Goal: Transaction & Acquisition: Purchase product/service

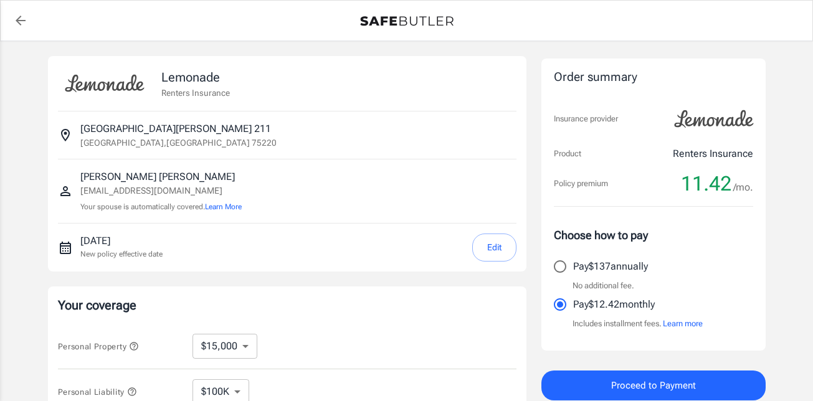
select select "15000"
select select "500"
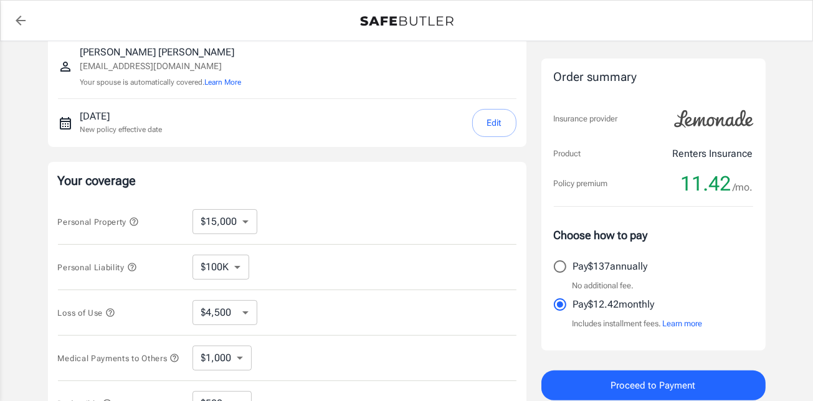
scroll to position [187, 0]
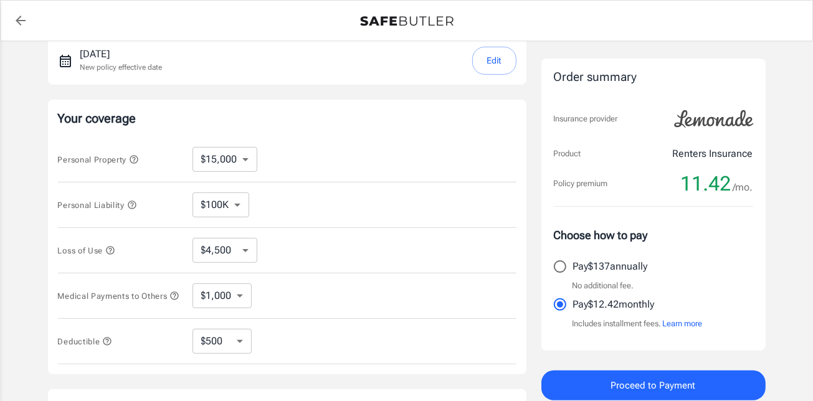
click at [239, 164] on select "$10,000 $15,000 $20,000 $25,000 $30,000 $40,000 $50,000 $100K $150K $200K $250K" at bounding box center [224, 159] width 65 height 25
select select "10000"
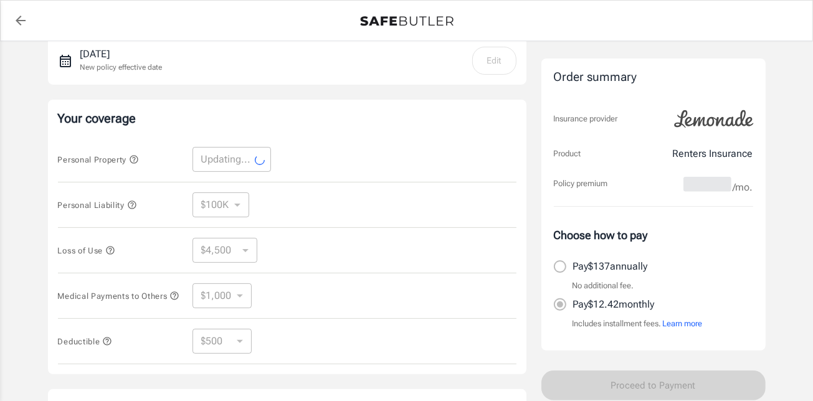
scroll to position [311, 0]
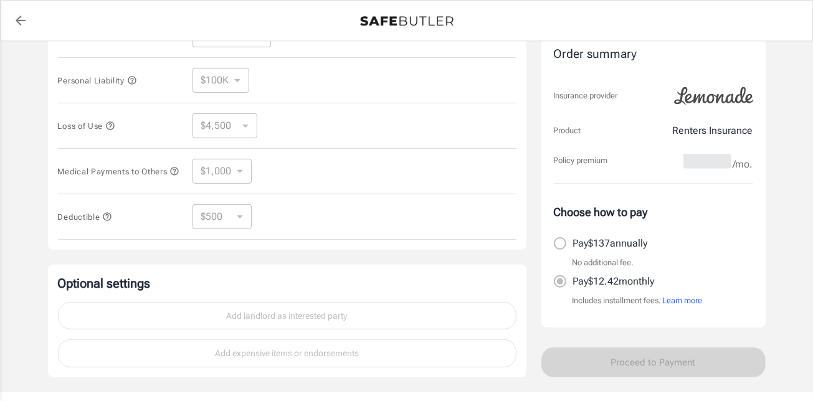
select select "10000"
select select "3000"
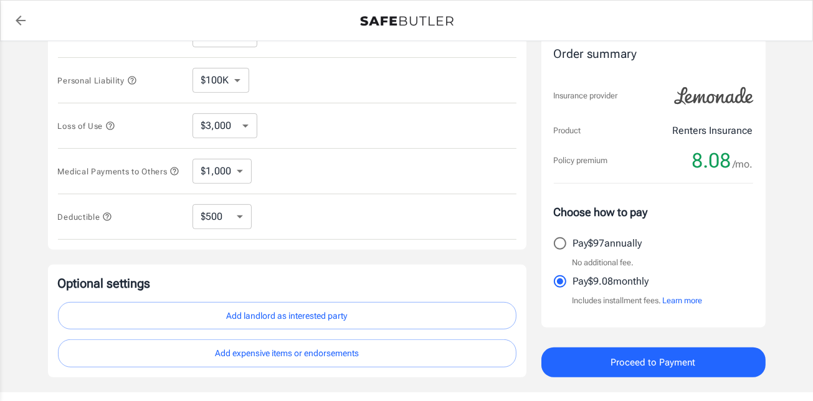
click at [239, 215] on select "$250 $500 $1,000 $2,500" at bounding box center [221, 216] width 59 height 25
select select "2500"
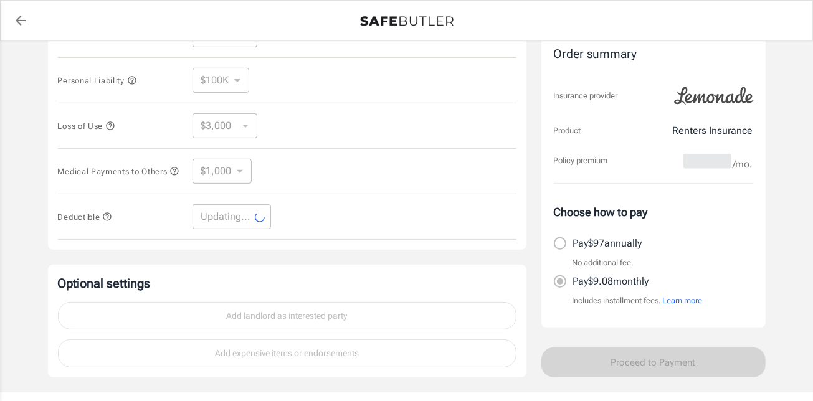
select select "2500"
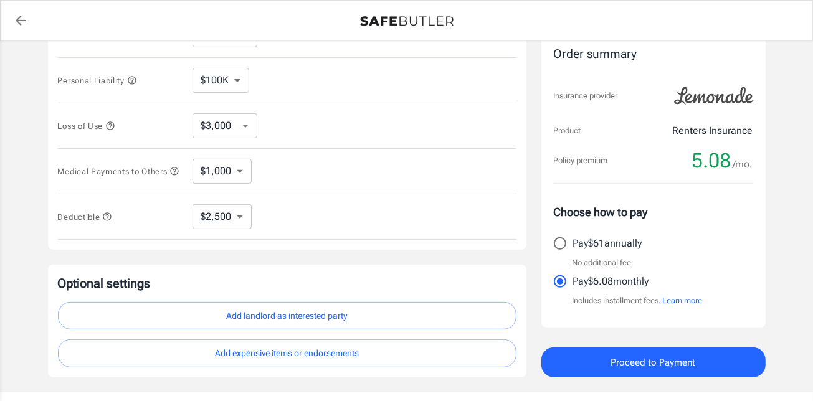
scroll to position [388, 0]
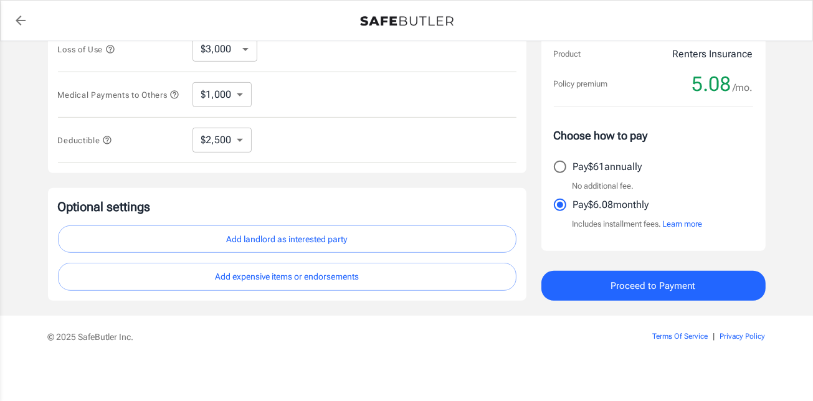
click at [291, 237] on button "Add landlord as interested party" at bounding box center [287, 239] width 458 height 28
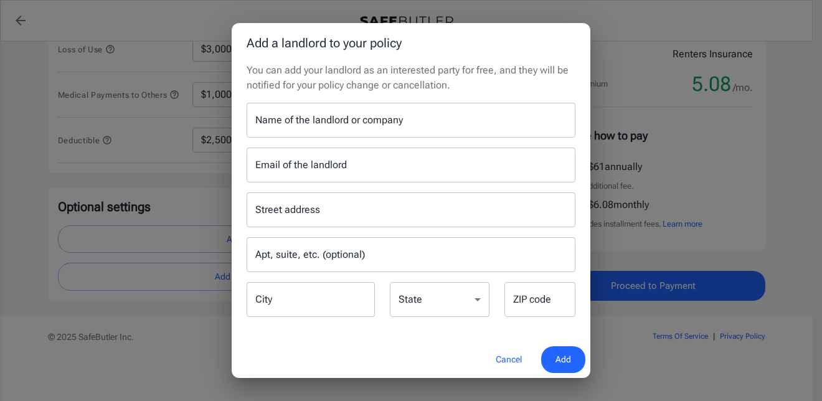
click at [351, 115] on div "Name of the landlord or company Name of the landlord or company" at bounding box center [411, 120] width 329 height 35
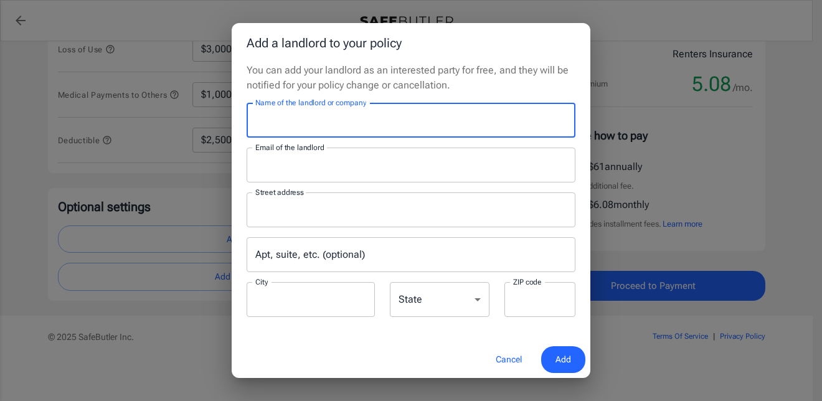
type input "Mireya Apartment Homes"
type input "leasing@mireyaaptsliving.com"
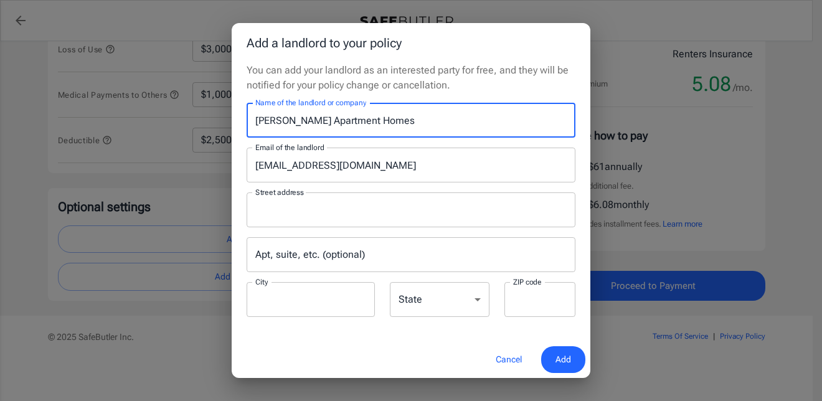
type input "P.O.Box 115009"
type input "Carrollton"
type input "75011"
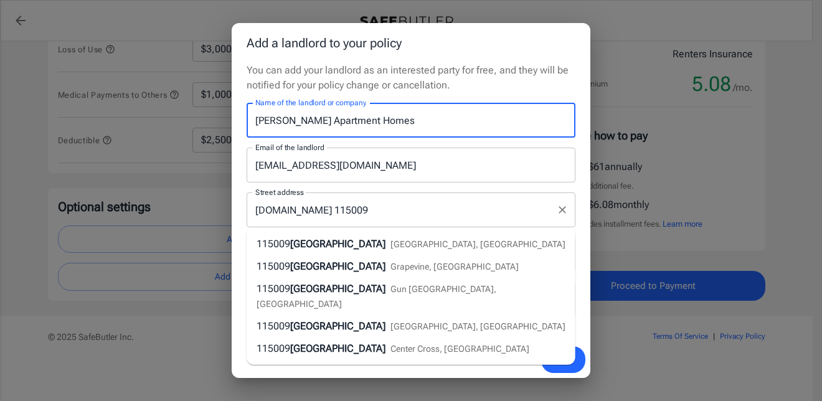
click at [372, 210] on input "P.O.Box 115009" at bounding box center [401, 210] width 299 height 24
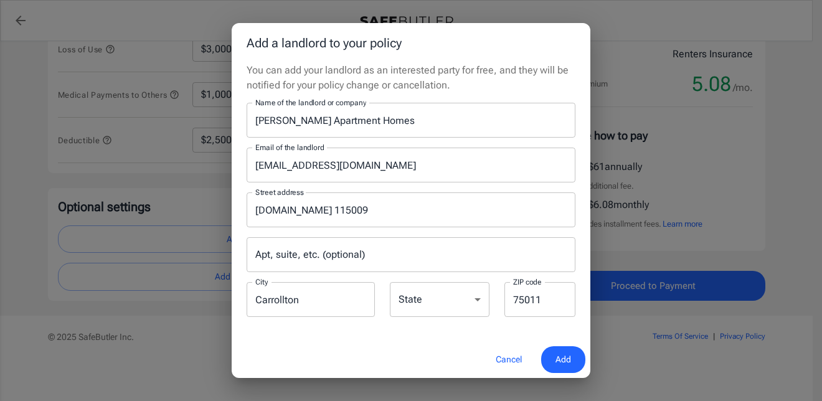
click at [444, 92] on p "You can add your landlord as an interested party for free, and they will be not…" at bounding box center [411, 78] width 329 height 30
click at [564, 361] on span "Add" at bounding box center [563, 360] width 16 height 16
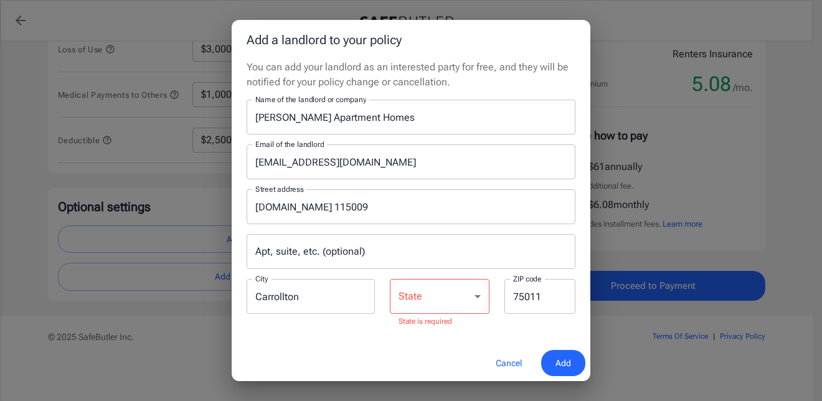
click at [452, 295] on select "Alabama Alaska Arizona Arkansas California Colorado Connecticut Delaware Distri…" at bounding box center [440, 296] width 100 height 35
select select "TX"
click at [390, 282] on select "Alabama Alaska Arizona Arkansas California Colorado Connecticut Delaware Distri…" at bounding box center [440, 296] width 100 height 35
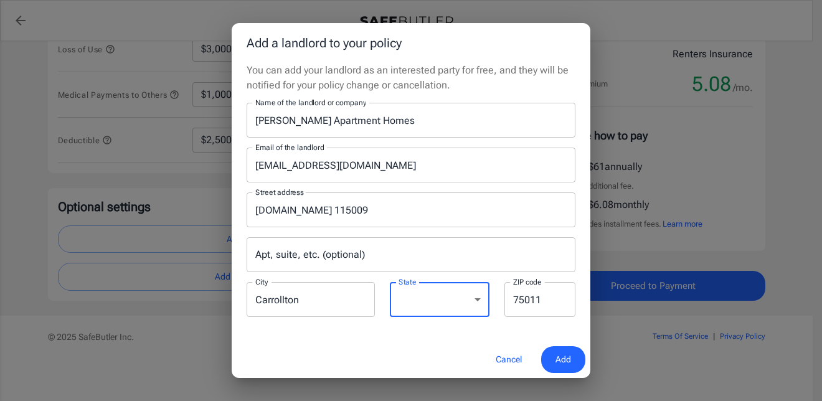
click at [569, 356] on span "Add" at bounding box center [563, 360] width 16 height 16
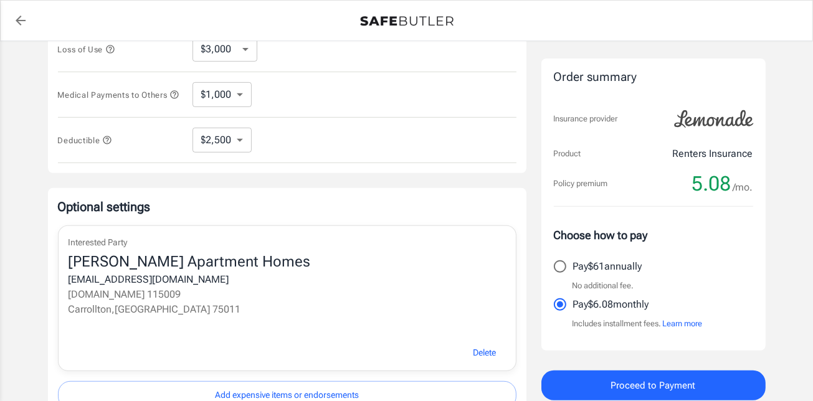
scroll to position [506, 0]
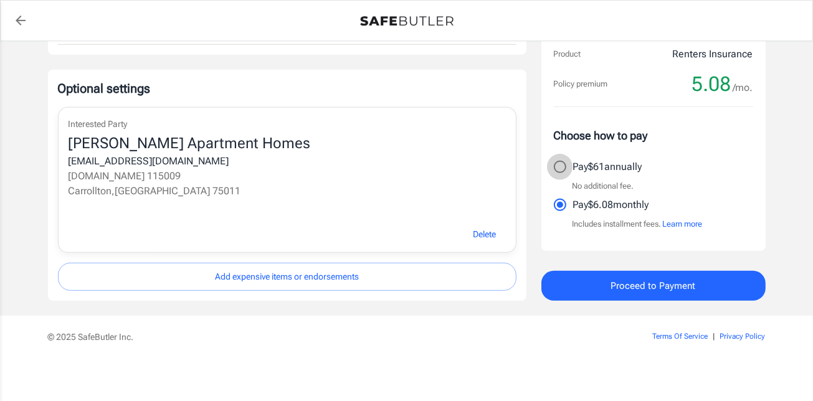
click at [555, 166] on input "Pay $61 annually" at bounding box center [560, 167] width 26 height 26
radio input "true"
click at [600, 284] on button "Proceed to Payment" at bounding box center [653, 286] width 224 height 30
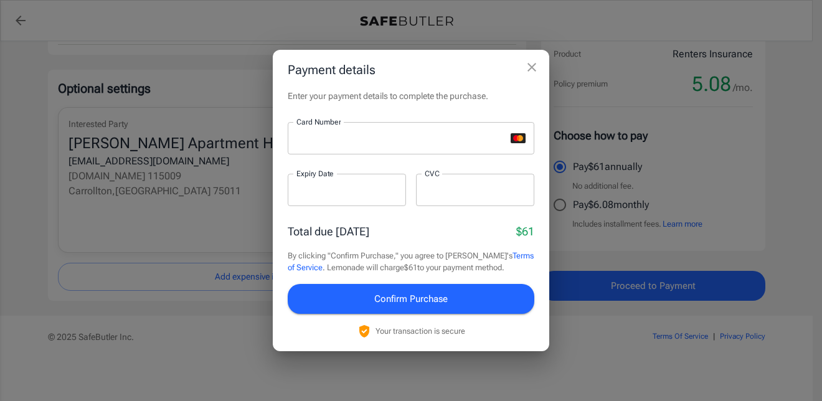
click at [425, 197] on div at bounding box center [475, 190] width 118 height 32
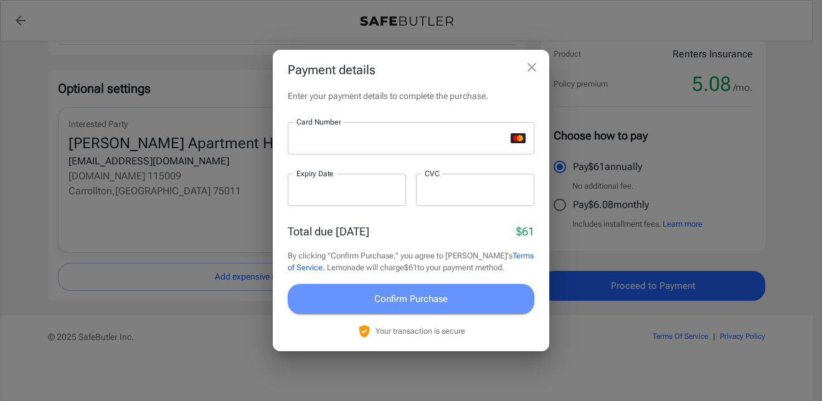
click at [458, 298] on button "Confirm Purchase" at bounding box center [411, 299] width 247 height 30
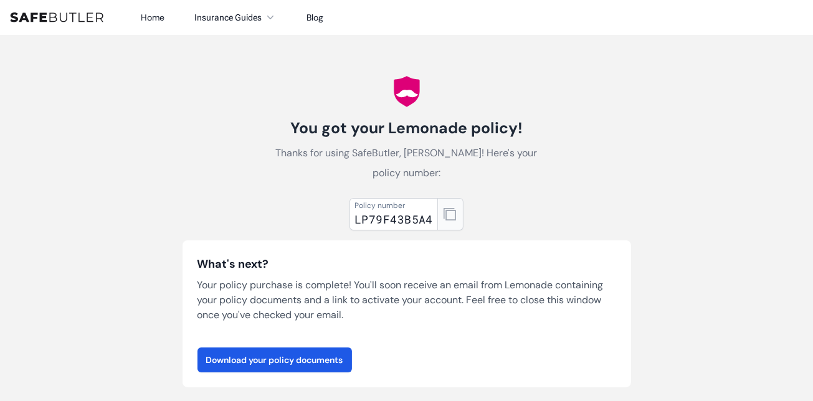
click at [449, 208] on icon "button" at bounding box center [449, 214] width 12 height 12
click at [323, 347] on link "Download your policy documents" at bounding box center [274, 359] width 154 height 25
